Goal: Find specific page/section: Find specific page/section

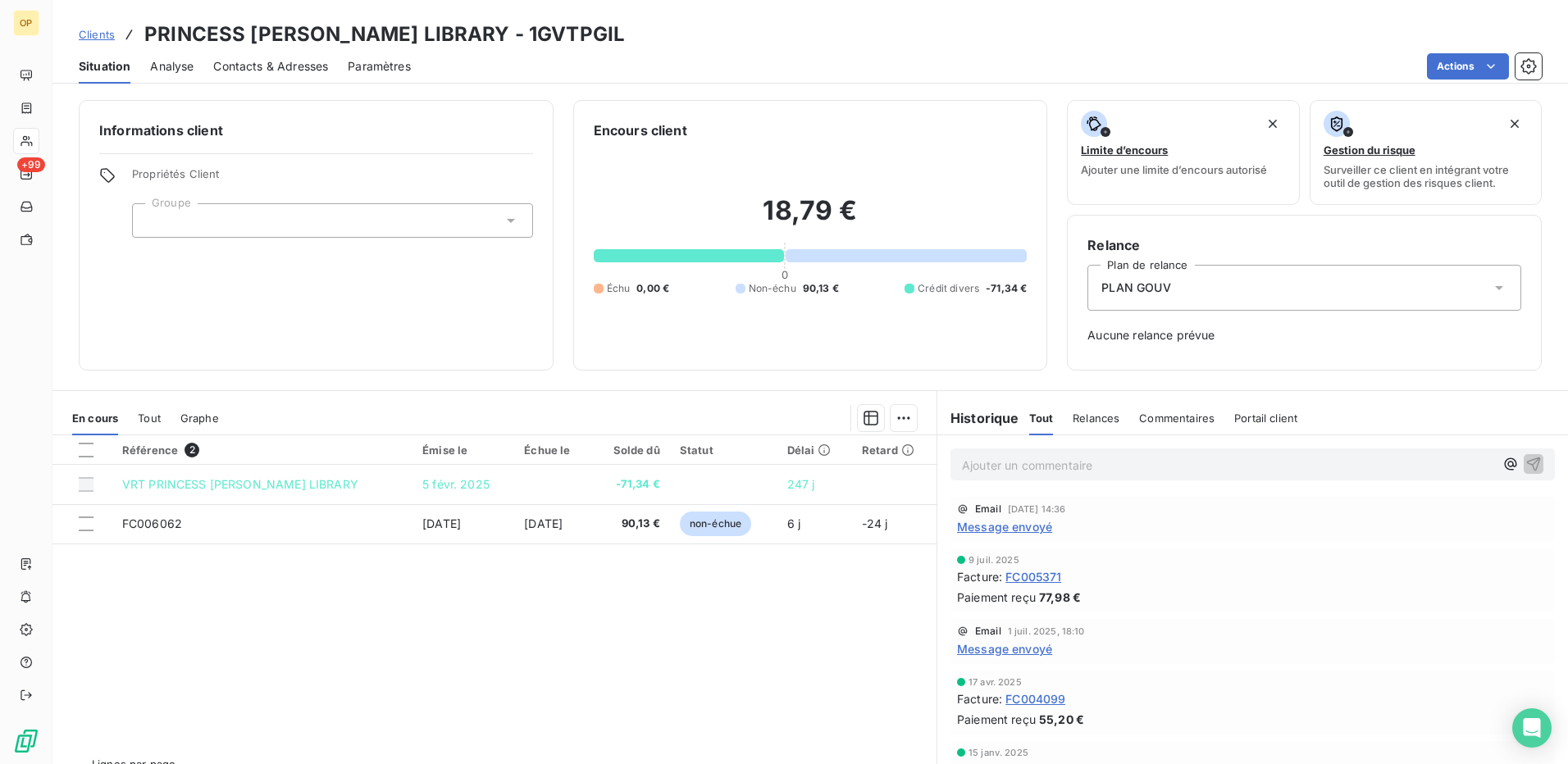
click at [338, 315] on div "Informations client Propriétés Client Groupe" at bounding box center [315, 235] width 475 height 271
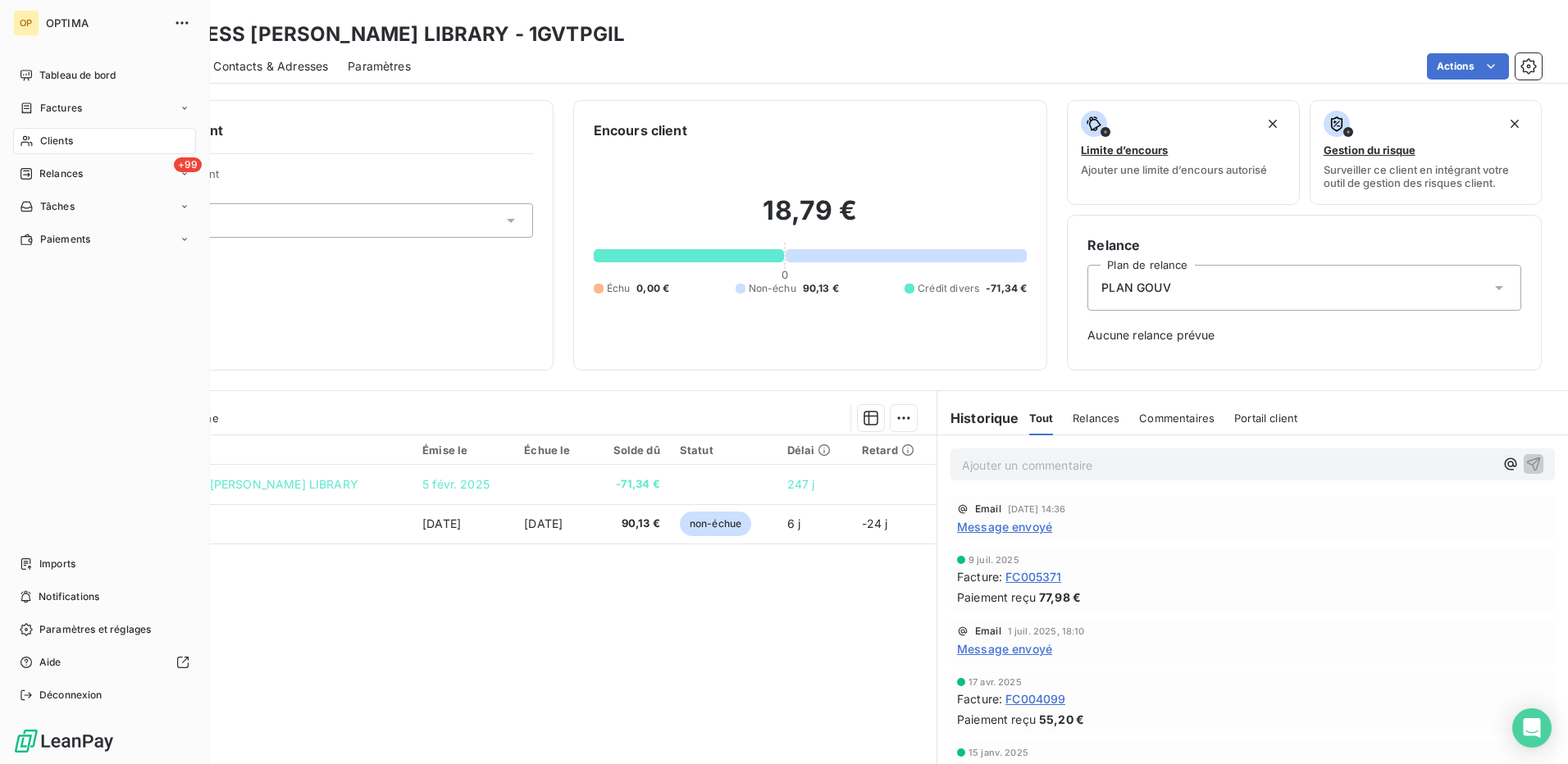
click at [51, 137] on span "Clients" at bounding box center [57, 141] width 33 height 15
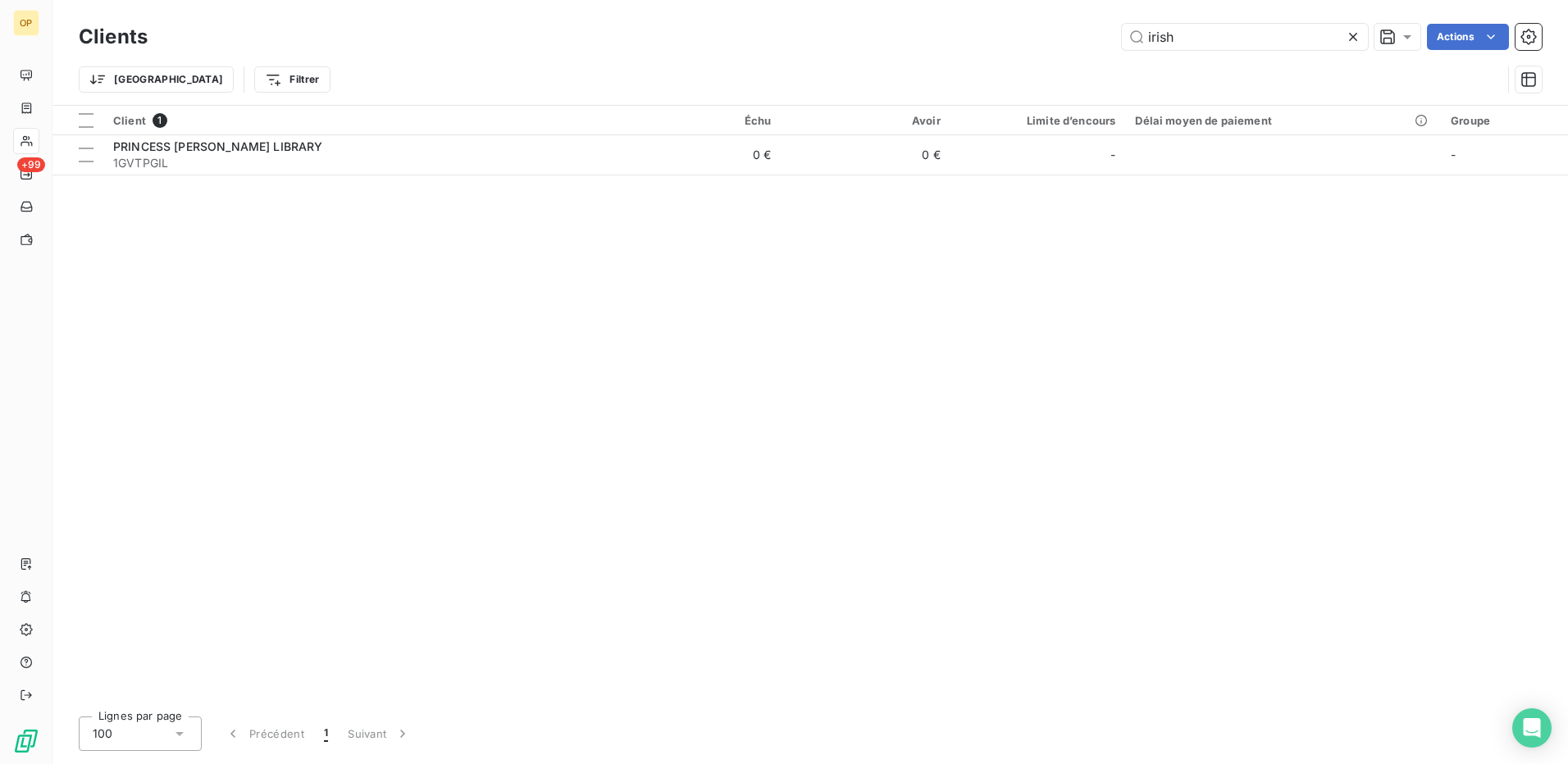
drag, startPoint x: 1206, startPoint y: 35, endPoint x: 1080, endPoint y: 38, distance: 126.0
click at [1080, 38] on div "irish Actions" at bounding box center [854, 37] width 1374 height 26
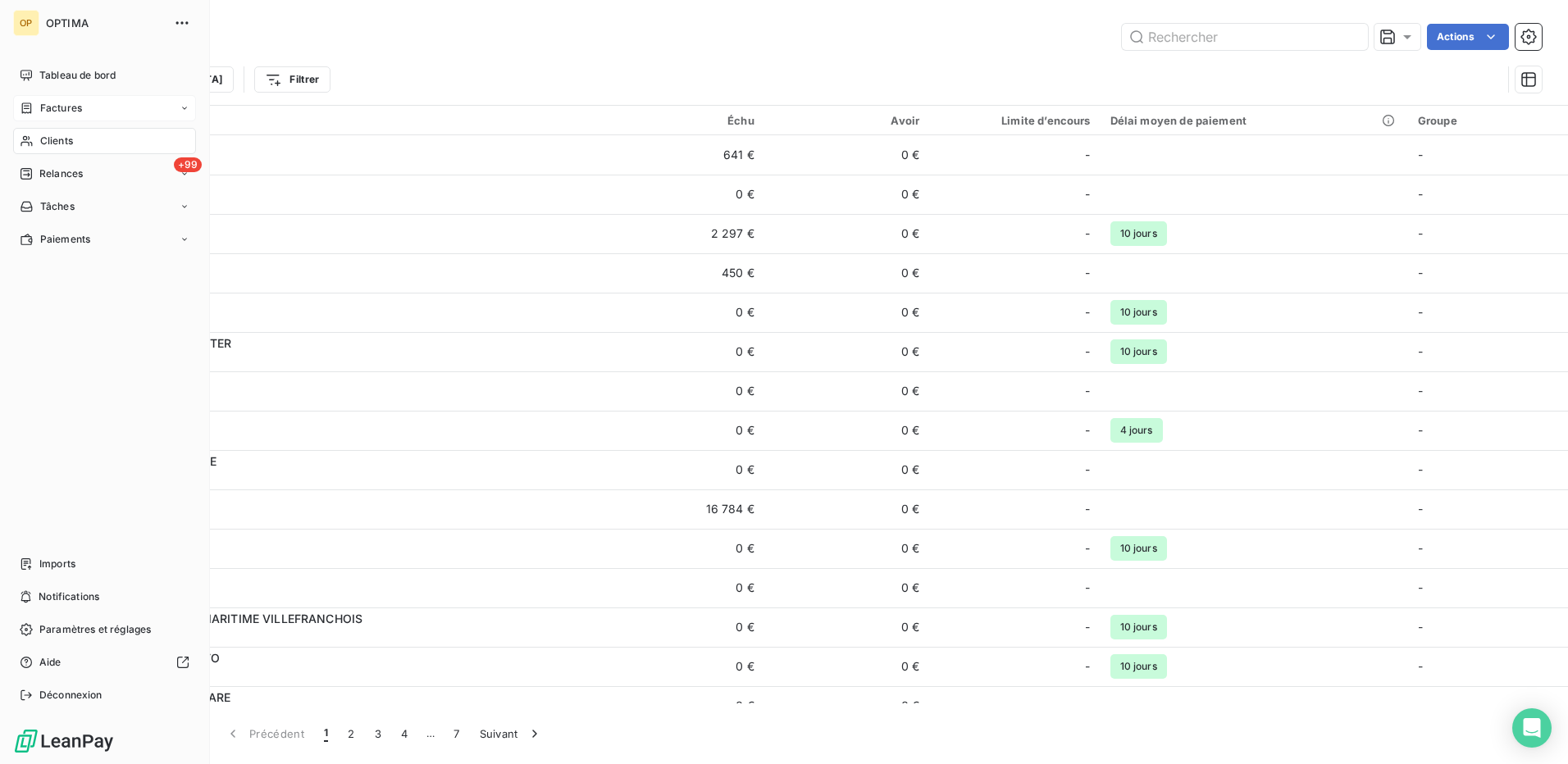
click at [32, 111] on icon at bounding box center [26, 108] width 14 height 13
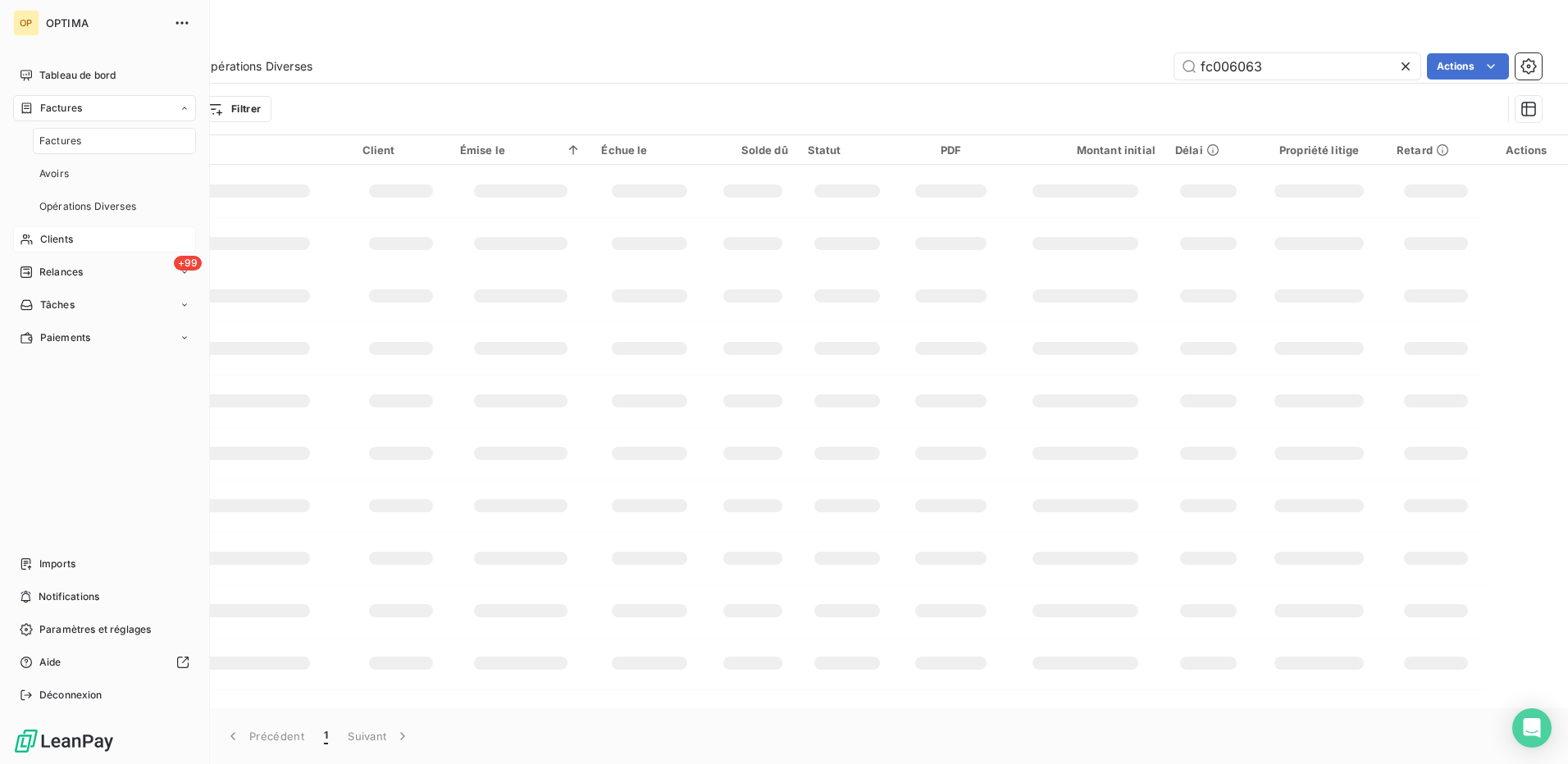
click at [69, 107] on span "Factures" at bounding box center [61, 108] width 42 height 15
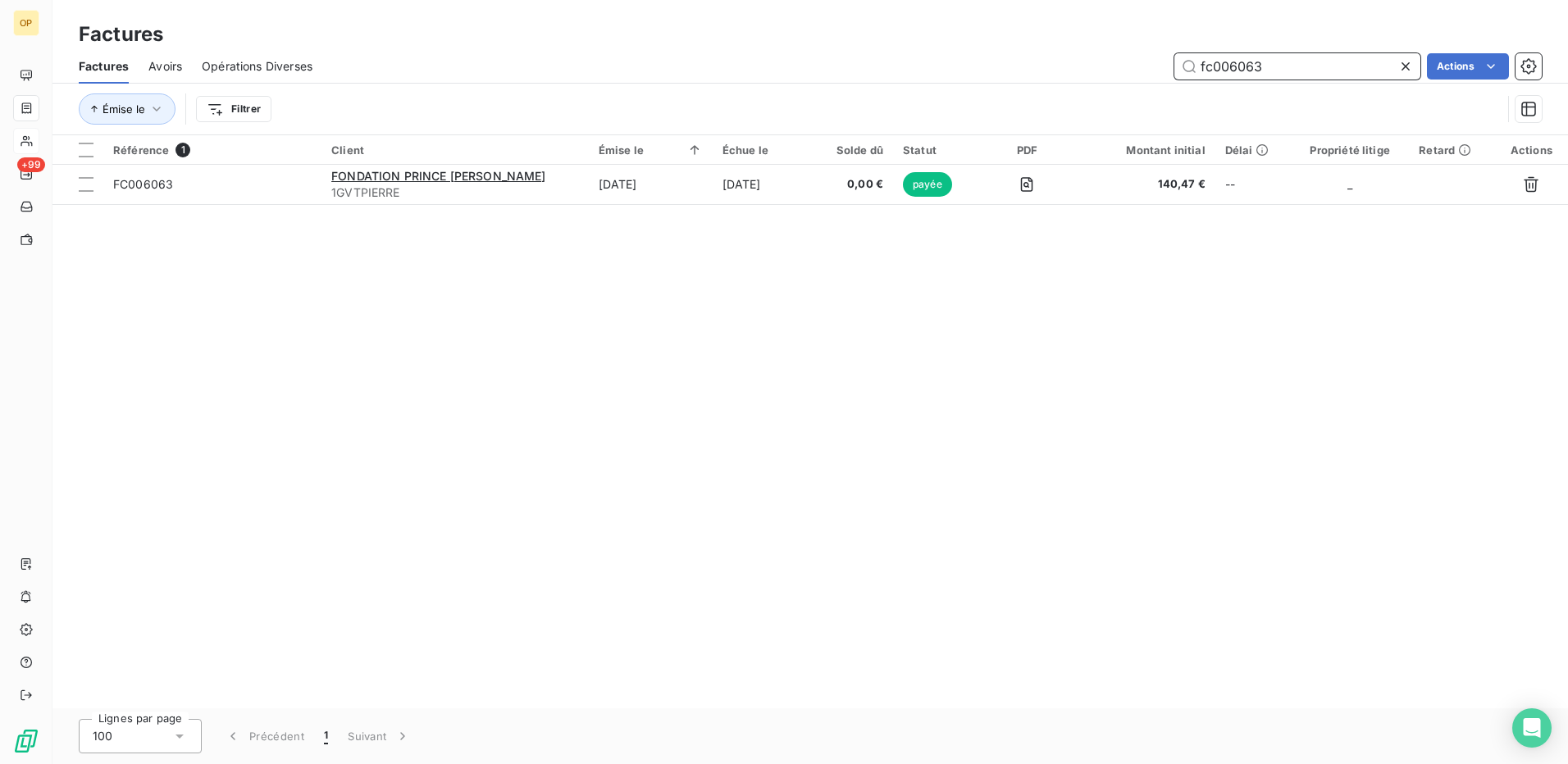
drag, startPoint x: 1155, startPoint y: 73, endPoint x: 1058, endPoint y: 73, distance: 97.0
click at [1058, 73] on div "fc006063 Actions" at bounding box center [936, 67] width 1209 height 26
